Goal: Navigation & Orientation: Find specific page/section

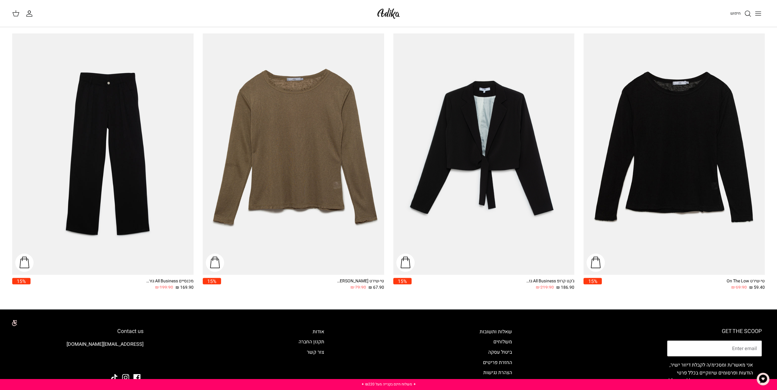
scroll to position [1140, 0]
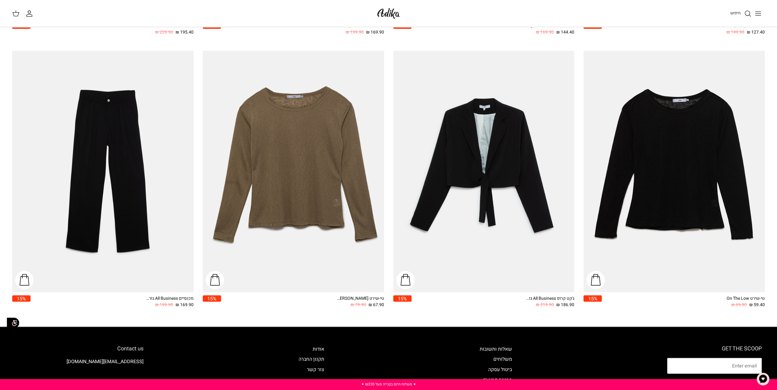
click at [391, 10] on img at bounding box center [388, 13] width 26 height 14
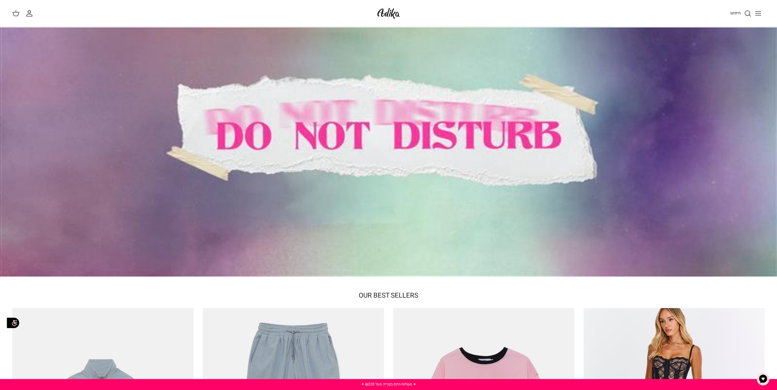
scroll to position [31, 0]
click at [397, 294] on span "OUR BEST SELLERS" at bounding box center [389, 295] width 60 height 10
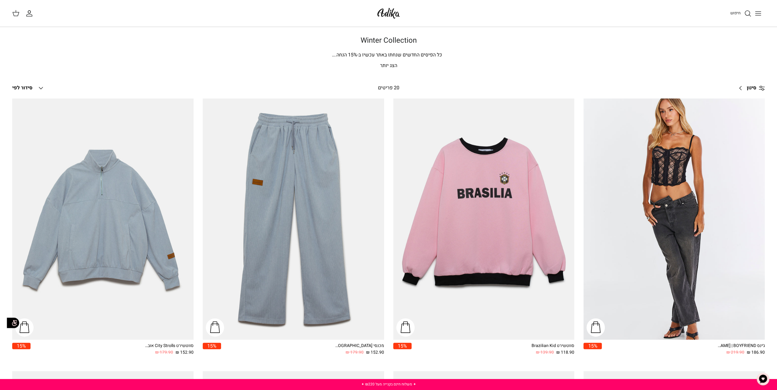
click at [392, 91] on div "20 פריטים" at bounding box center [389, 88] width 168 height 8
click at [394, 64] on p "הצג יותר" at bounding box center [388, 66] width 427 height 8
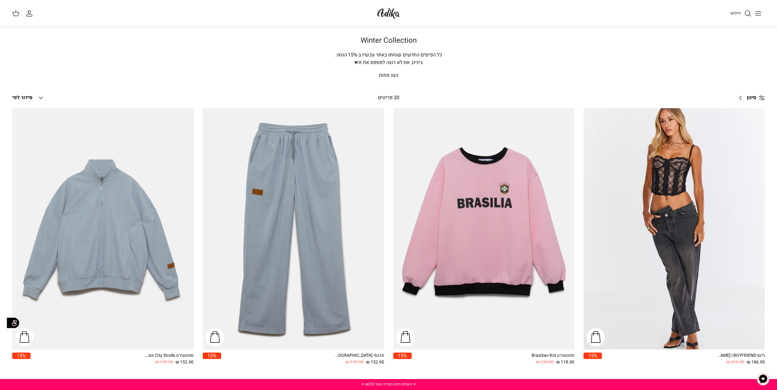
click at [44, 96] on icon "Down" at bounding box center [40, 97] width 7 height 7
click at [60, 168] on link "מחיר, גבוה לנמוך" at bounding box center [38, 168] width 59 height 12
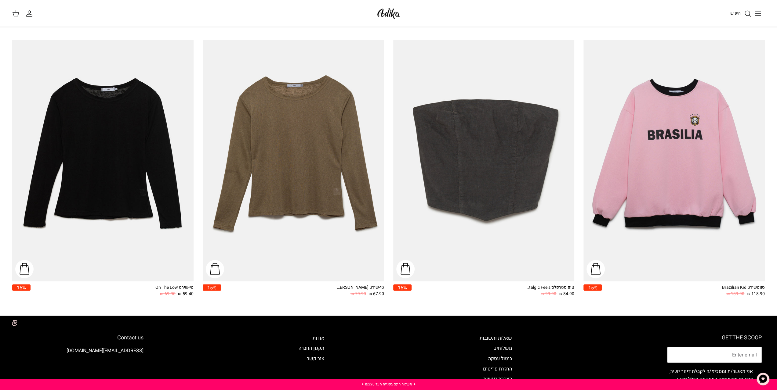
scroll to position [1162, 0]
